Goal: Task Accomplishment & Management: Use online tool/utility

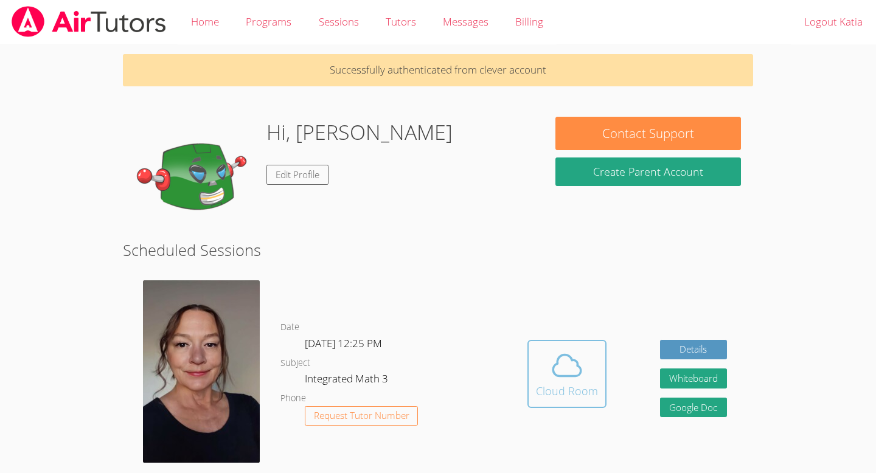
click at [543, 369] on span at bounding box center [567, 365] width 62 height 34
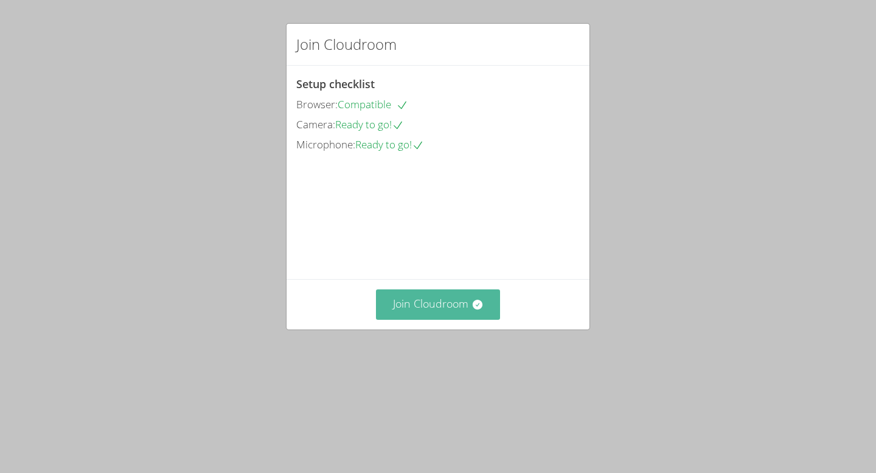
click at [431, 319] on button "Join Cloudroom" at bounding box center [438, 304] width 125 height 30
